Goal: Check status: Check status

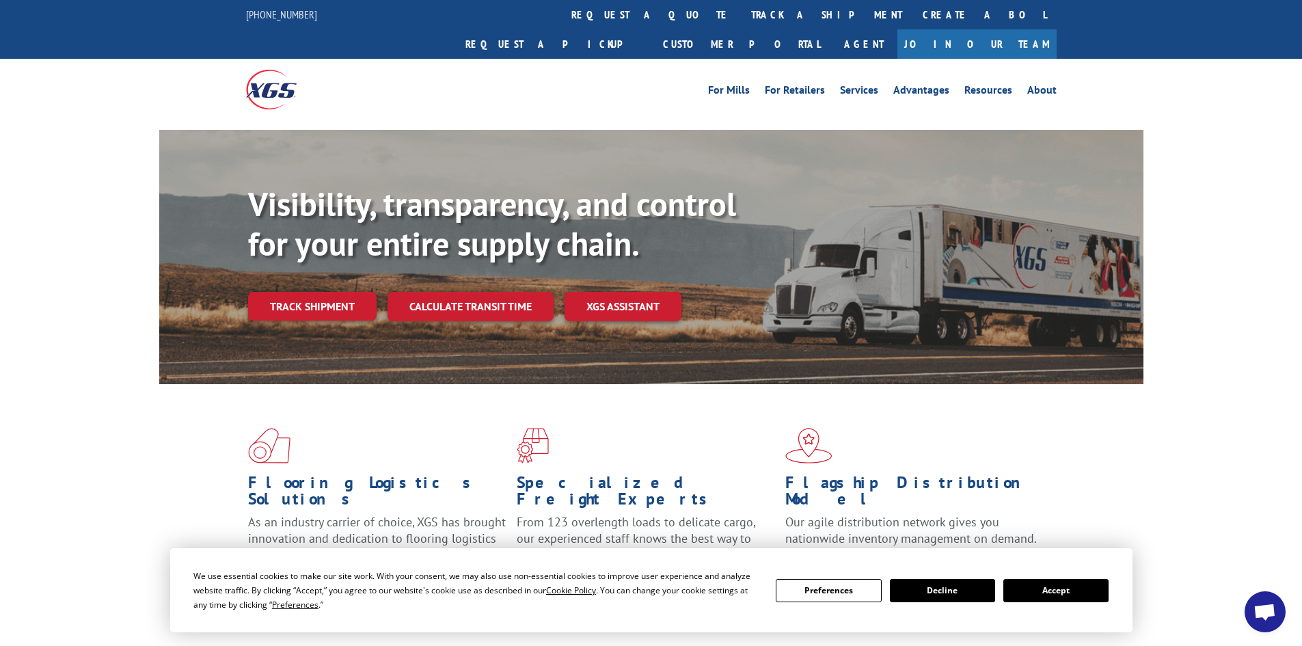
click at [1064, 590] on button "Accept" at bounding box center [1055, 590] width 105 height 23
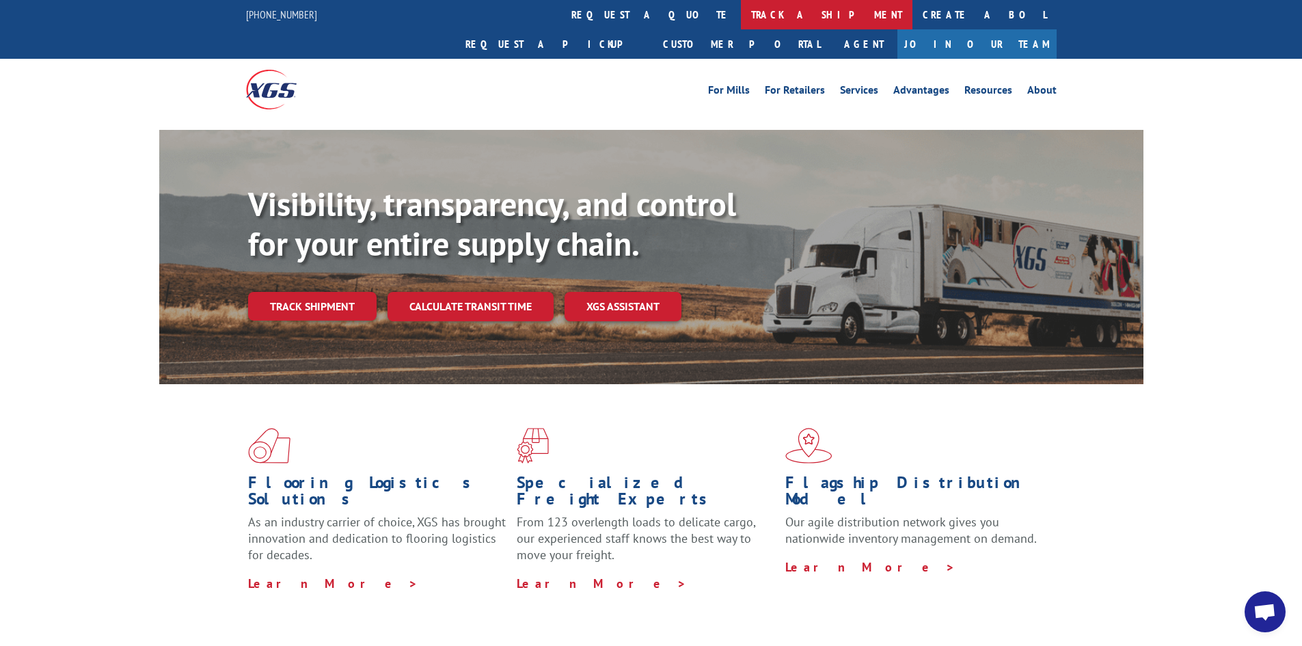
click at [741, 15] on link "track a shipment" at bounding box center [827, 14] width 172 height 29
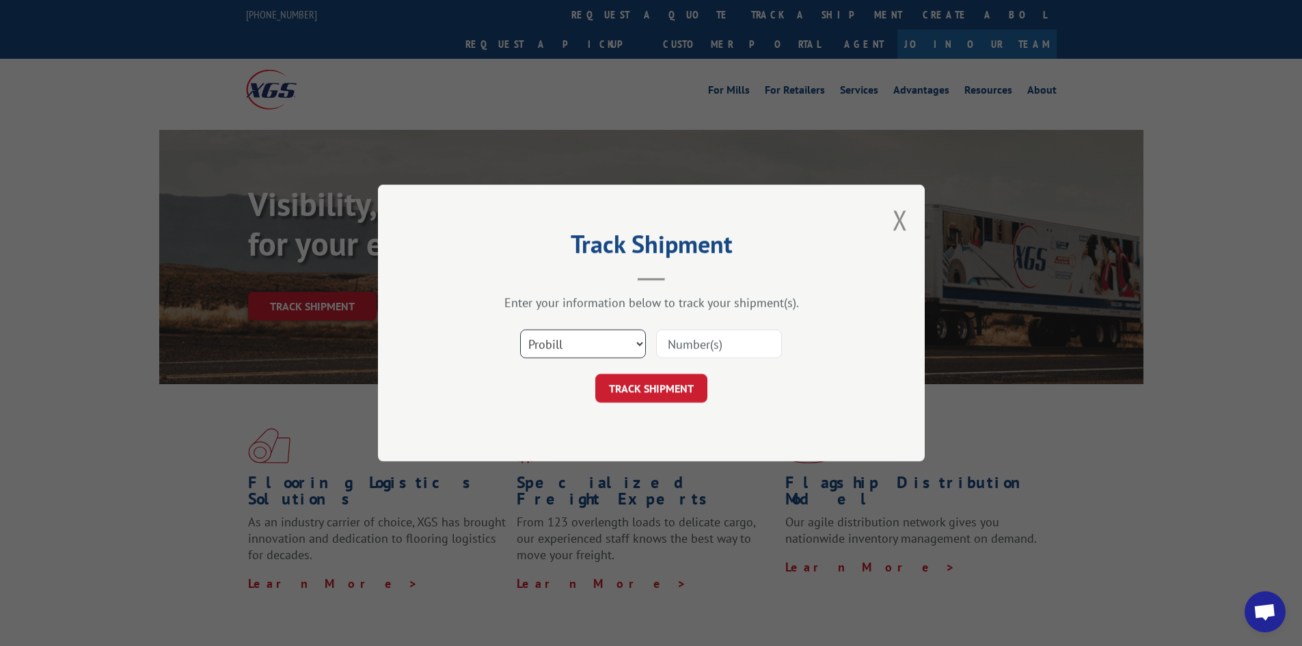
click at [578, 340] on select "Select category... Probill BOL PO" at bounding box center [583, 343] width 126 height 29
select select "bol"
click at [520, 329] on select "Select category... Probill BOL PO" at bounding box center [583, 343] width 126 height 29
paste input "5301985"
type input "5301985"
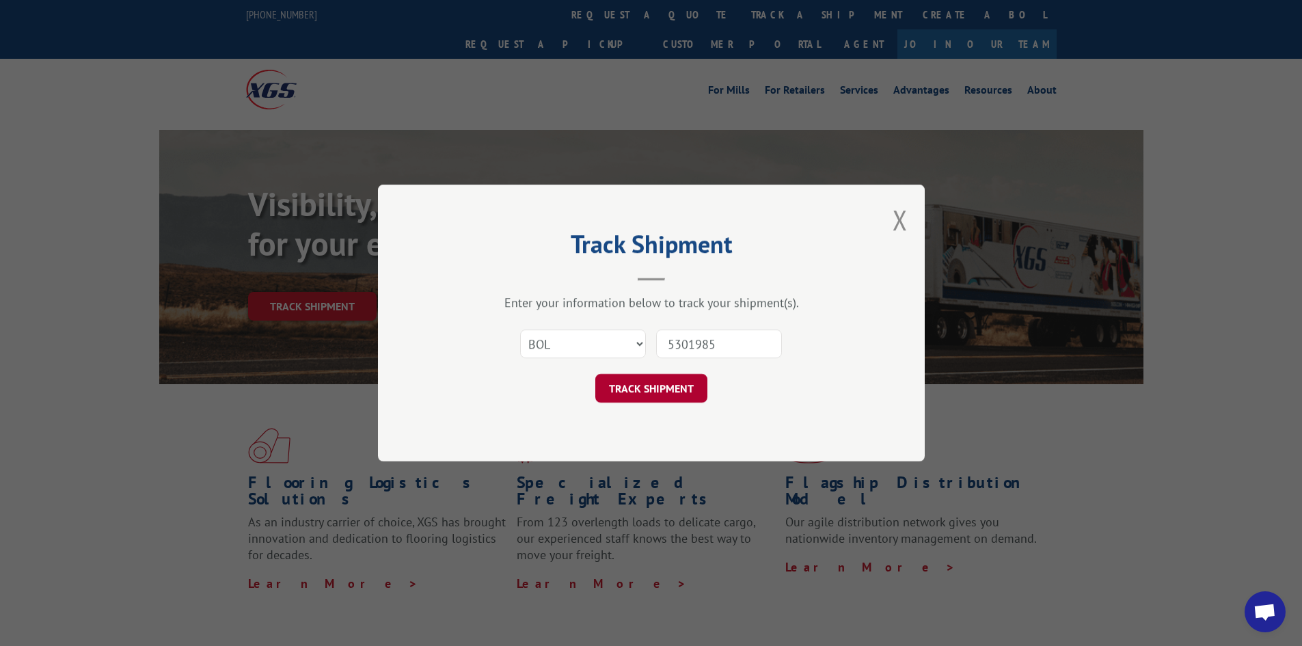
click at [653, 384] on button "TRACK SHIPMENT" at bounding box center [651, 388] width 112 height 29
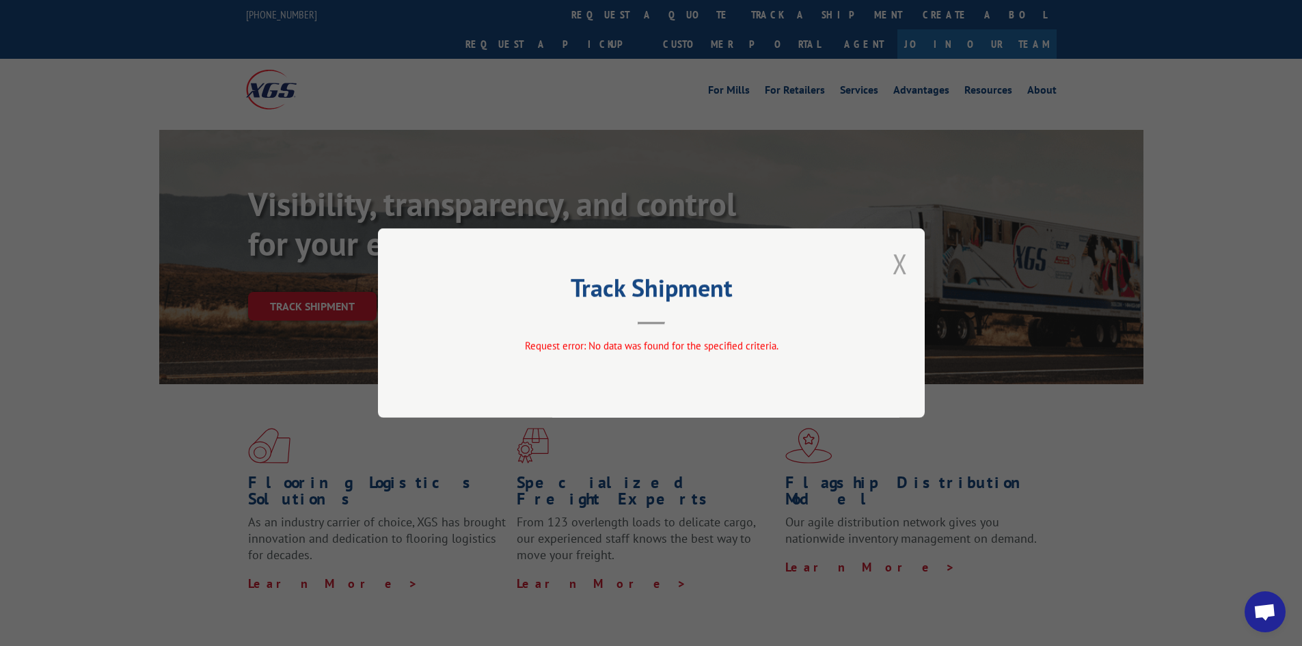
click at [899, 261] on button "Close modal" at bounding box center [899, 263] width 15 height 36
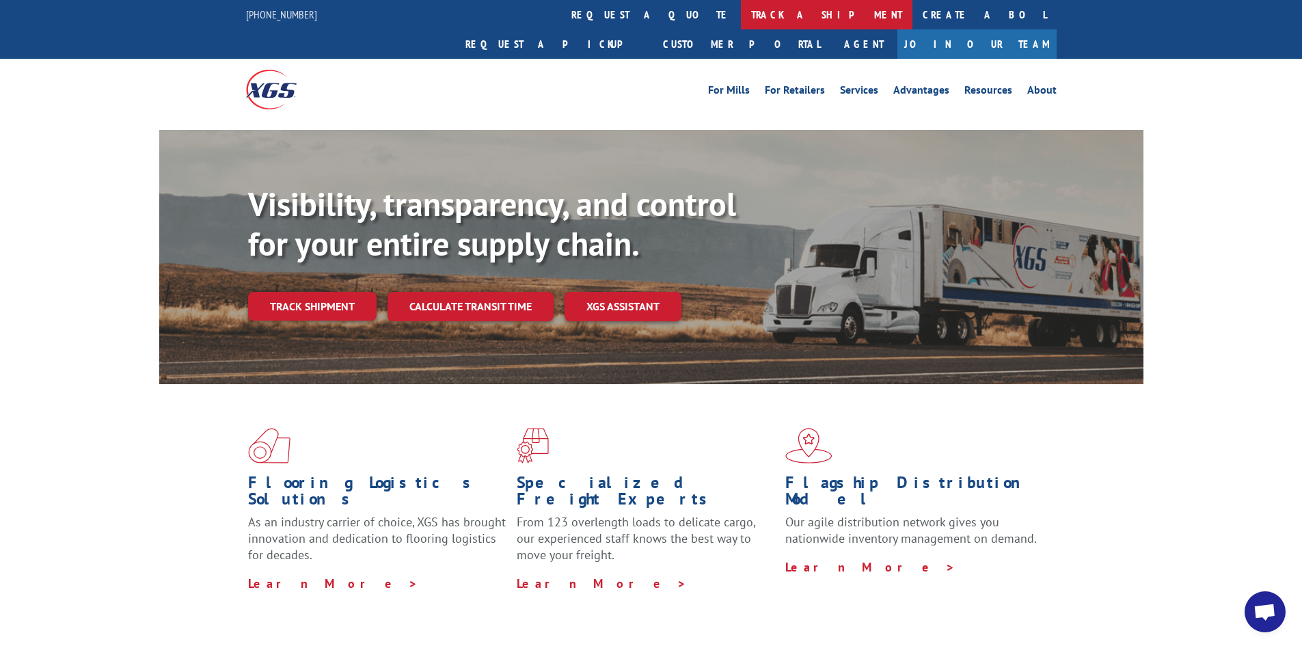
click at [741, 23] on link "track a shipment" at bounding box center [827, 14] width 172 height 29
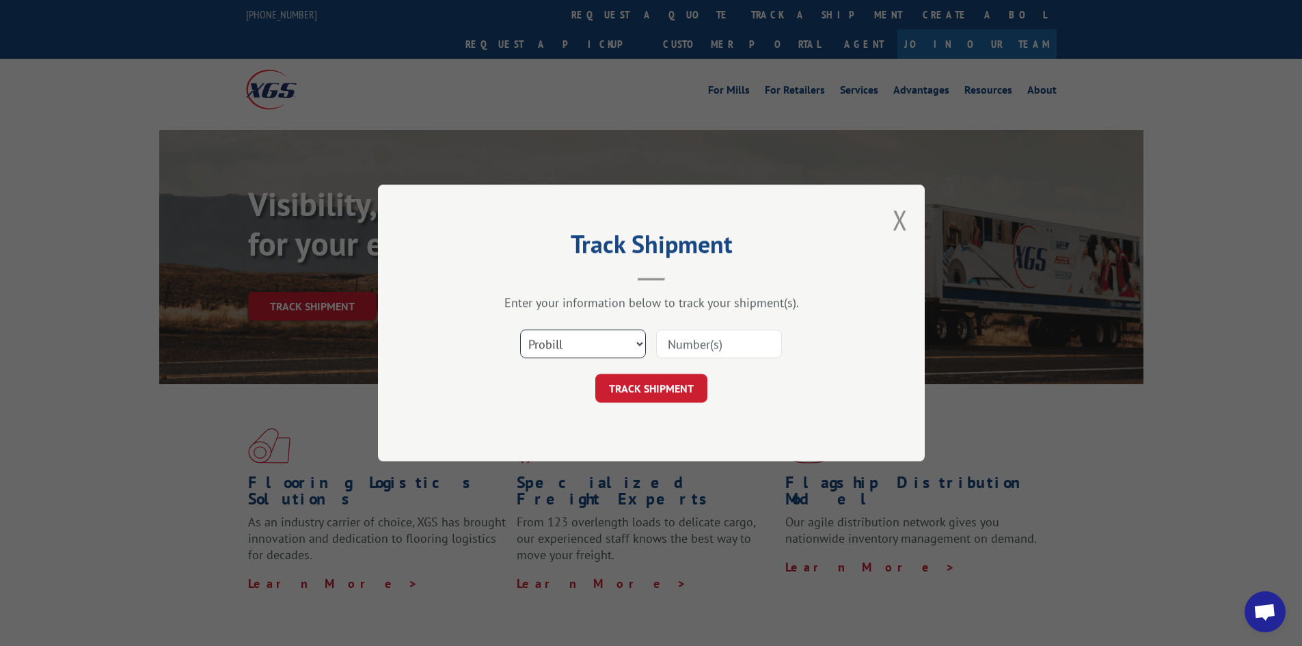
click at [535, 331] on select "Select category... Probill BOL PO" at bounding box center [583, 343] width 126 height 29
select select "po"
click at [520, 329] on select "Select category... Probill BOL PO" at bounding box center [583, 343] width 126 height 29
click at [907, 226] on button "Close modal" at bounding box center [899, 220] width 15 height 36
